Goal: Task Accomplishment & Management: Manage account settings

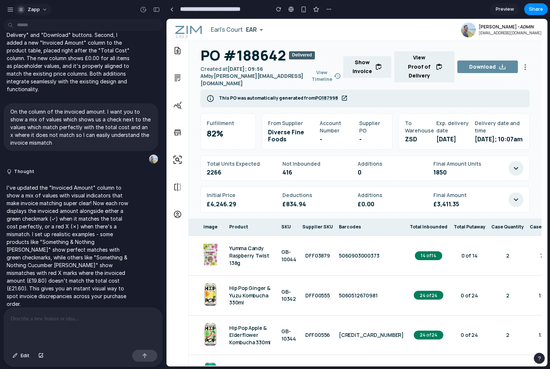
click at [28, 11] on span "Zapp" at bounding box center [34, 9] width 12 height 7
click at [35, 38] on span "Invite members" at bounding box center [45, 37] width 35 height 7
